Goal: Task Accomplishment & Management: Use online tool/utility

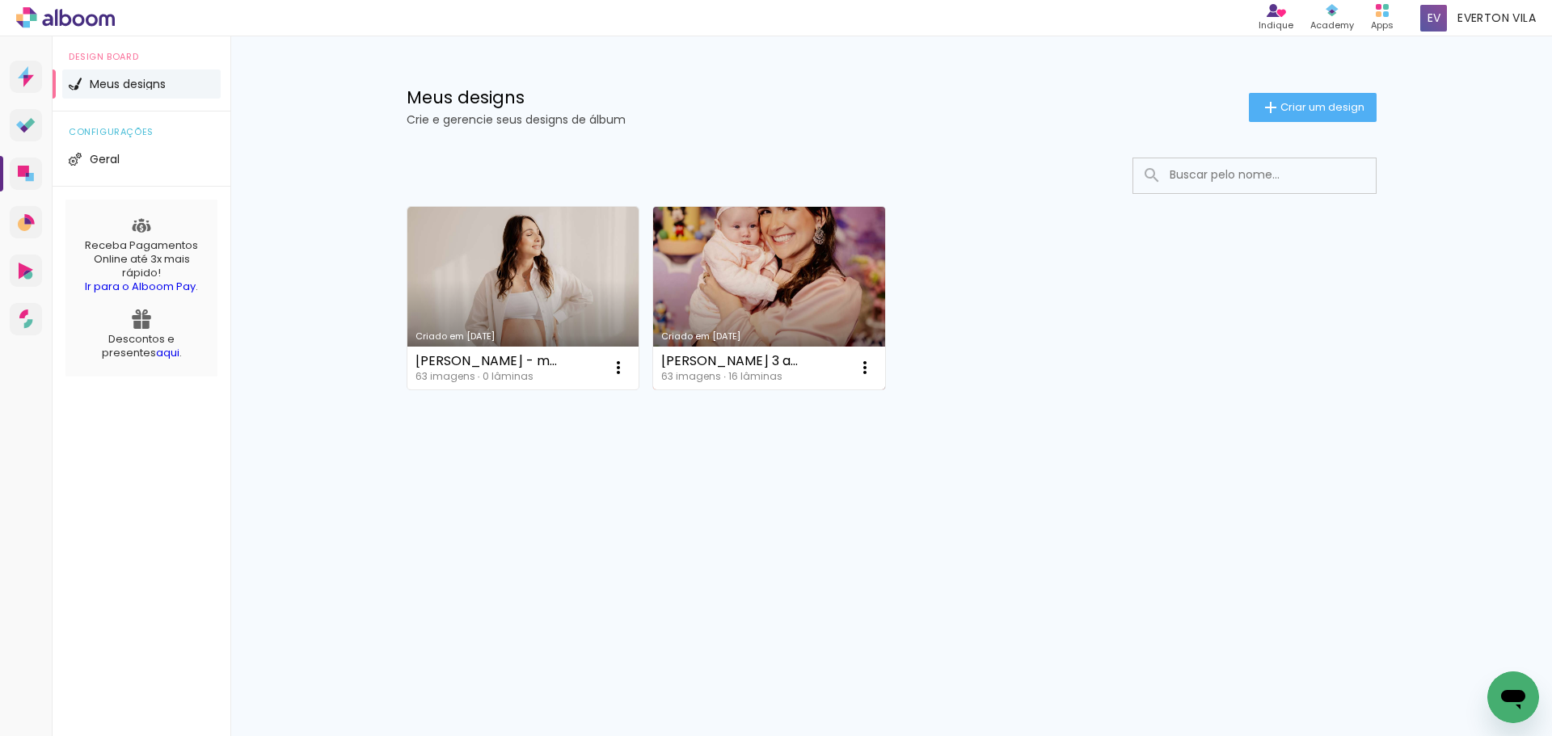
click at [745, 298] on link "Criado em [DATE]" at bounding box center [769, 298] width 232 height 183
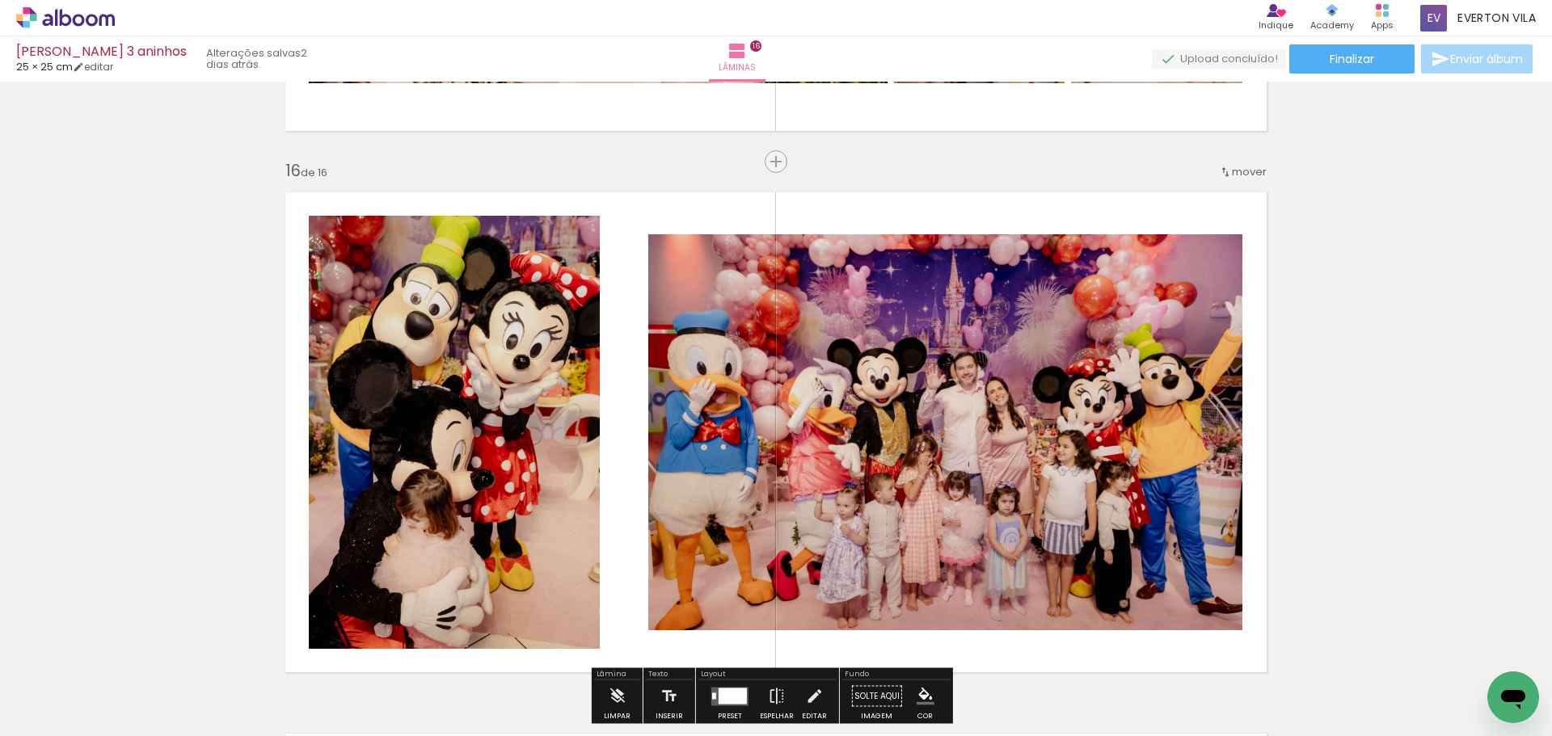
scroll to position [8067, 0]
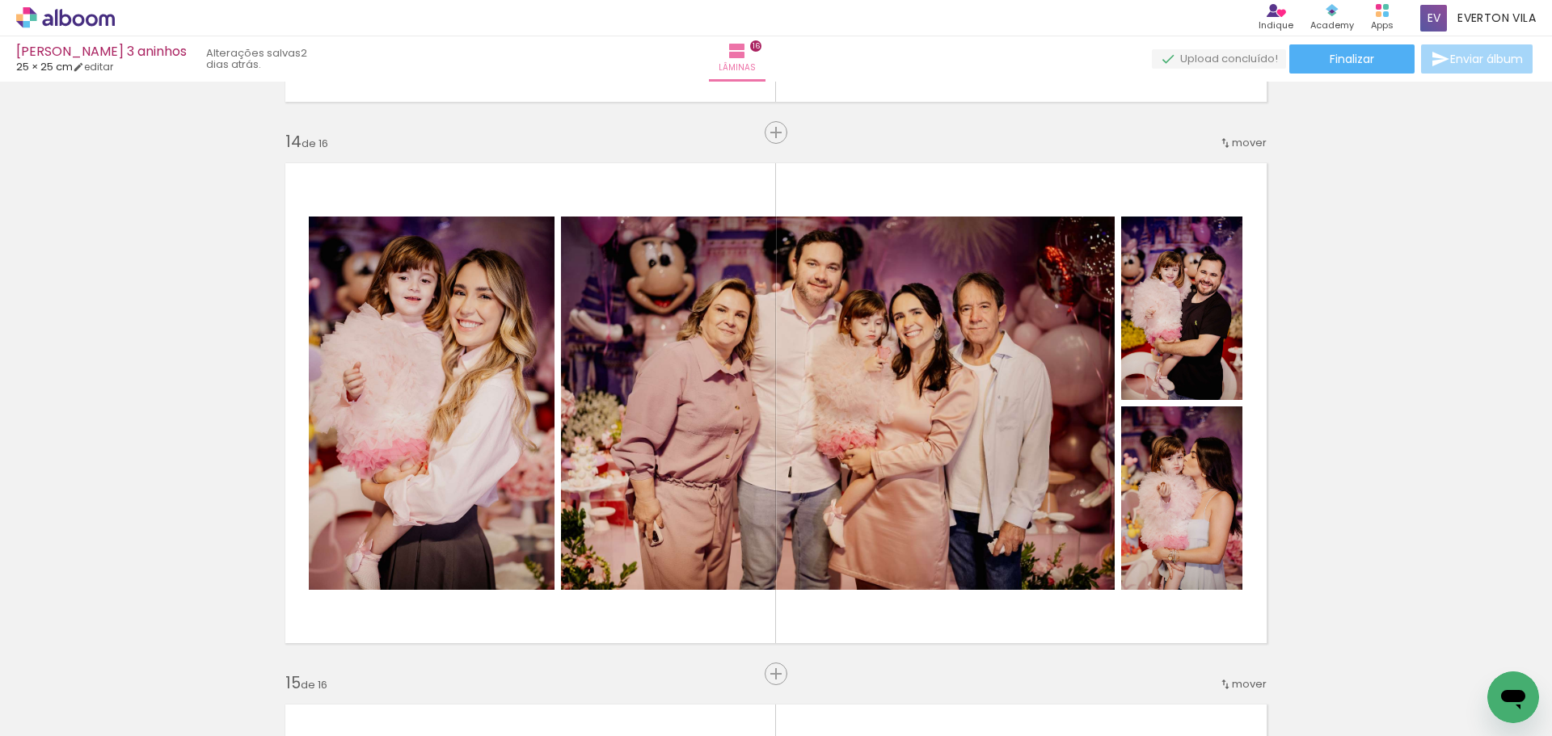
scroll to position [6936, 0]
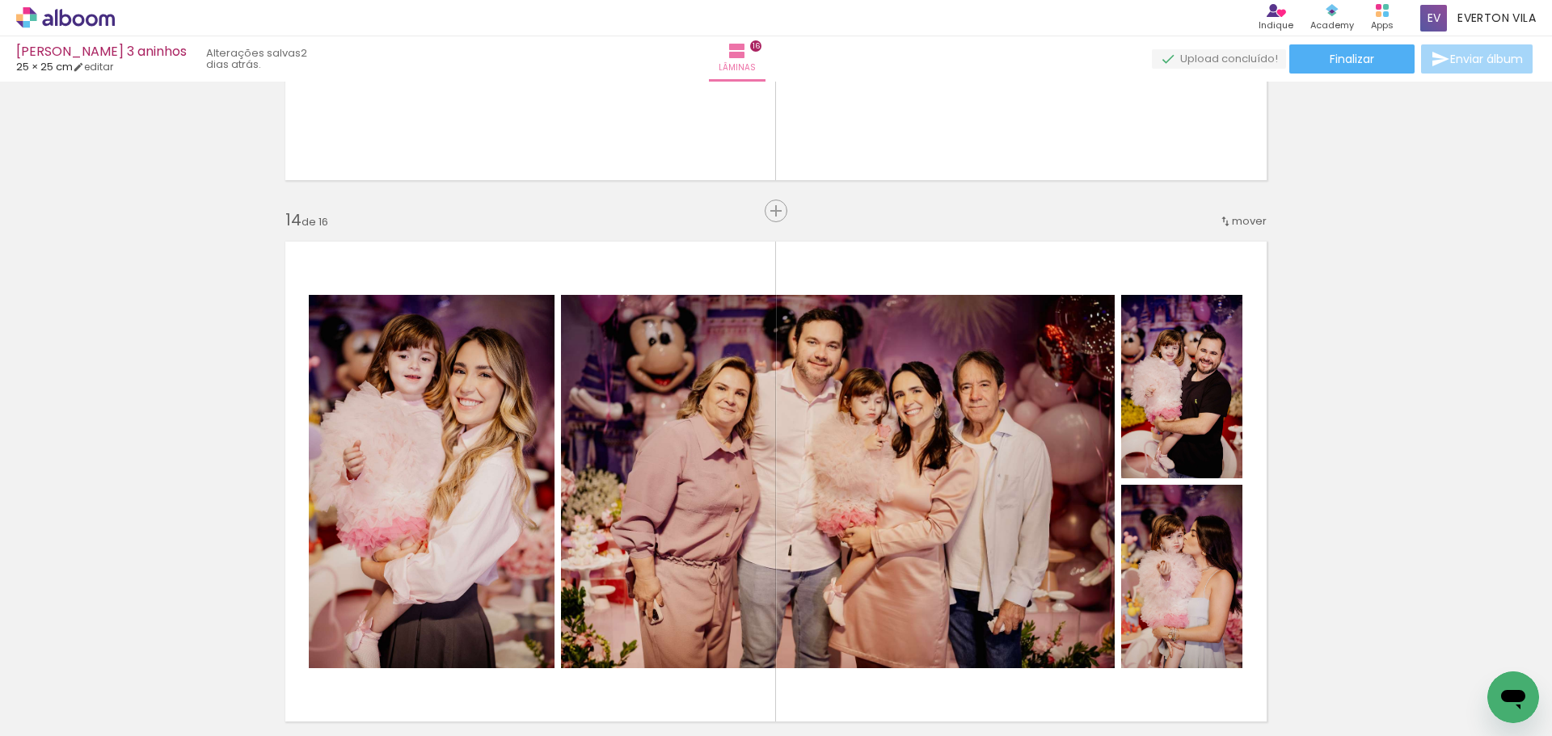
drag, startPoint x: 708, startPoint y: 362, endPoint x: 699, endPoint y: 343, distance: 21.3
